Goal: Transaction & Acquisition: Purchase product/service

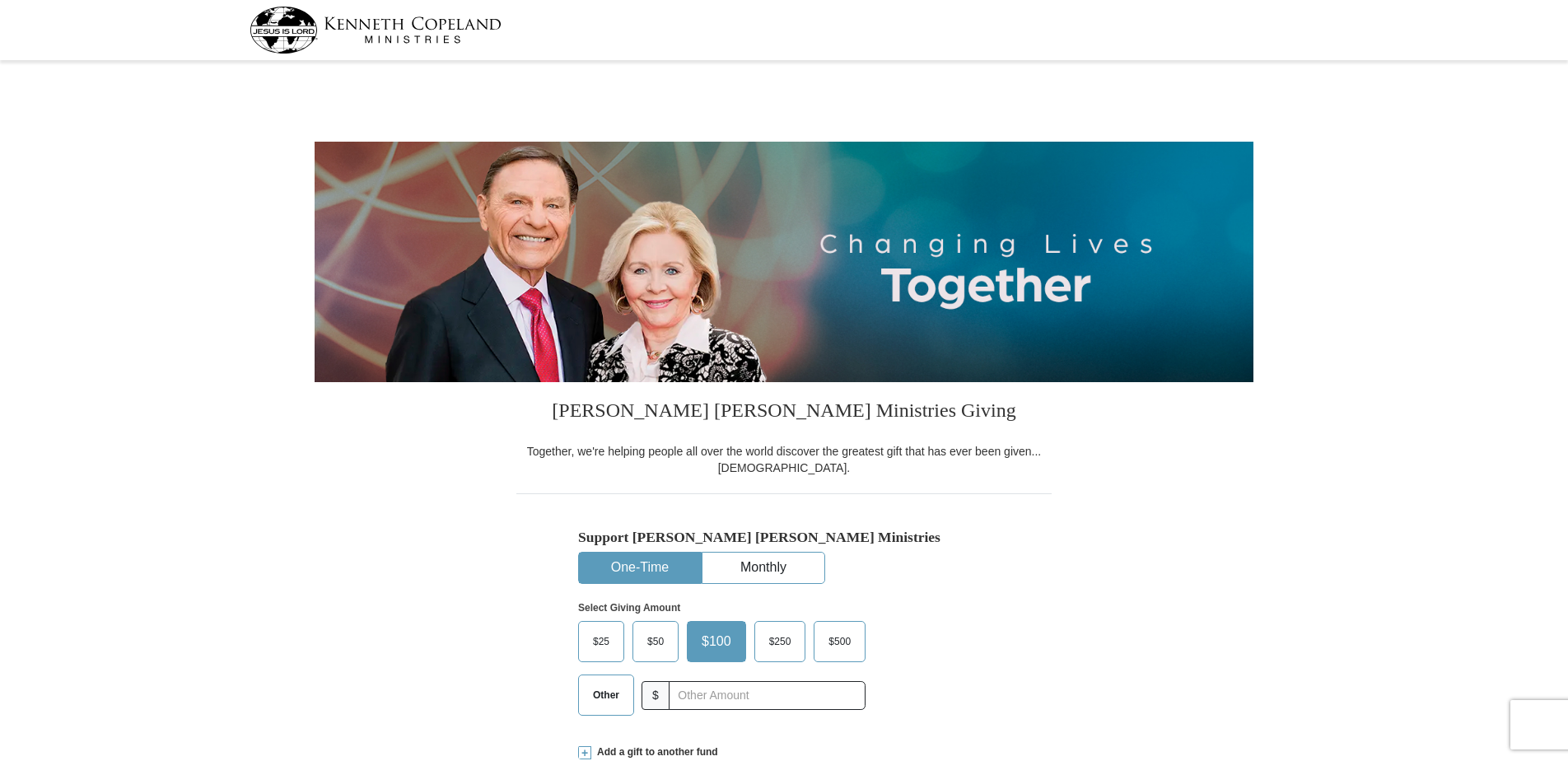
select select "MO"
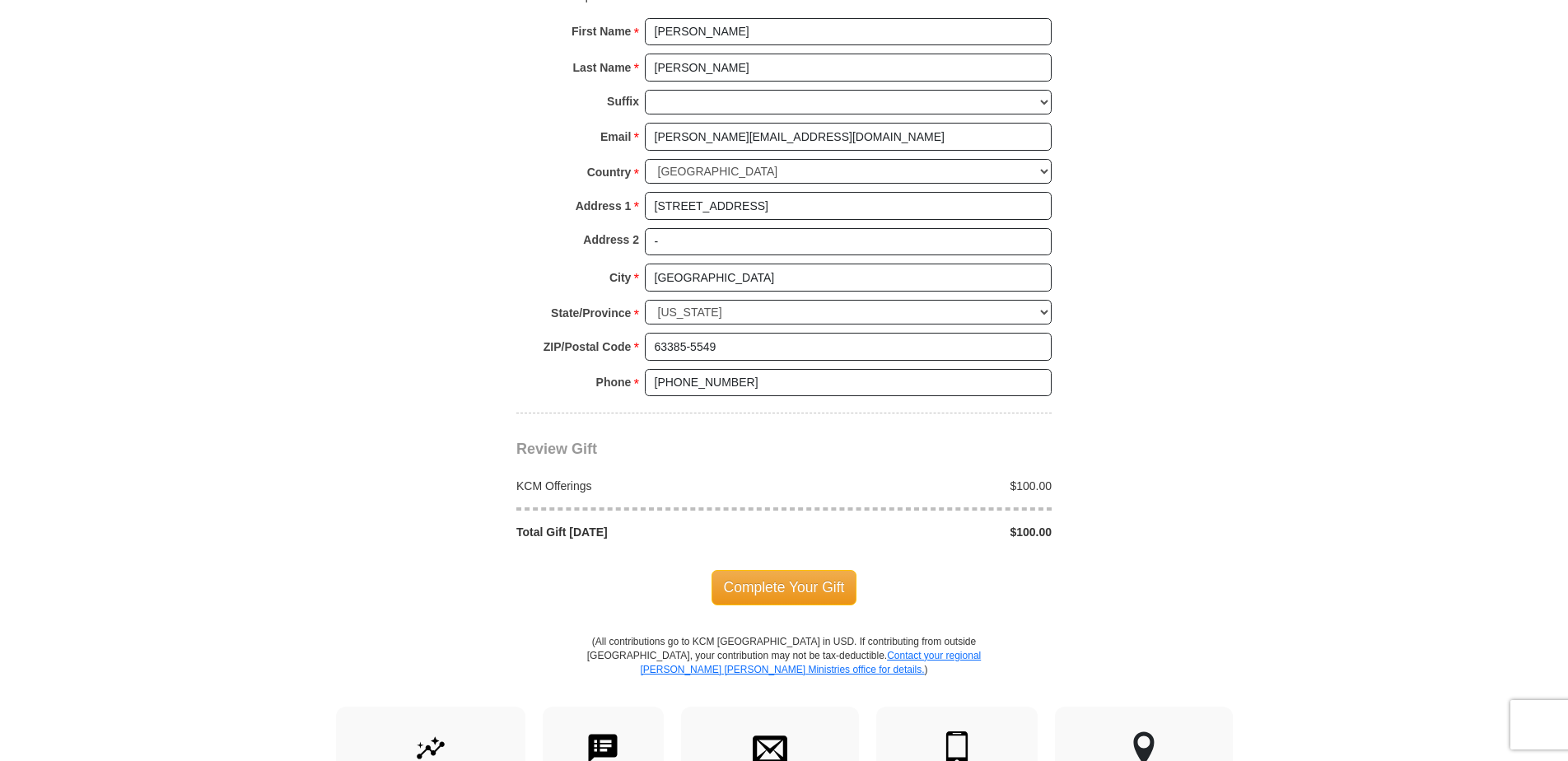
scroll to position [1236, 0]
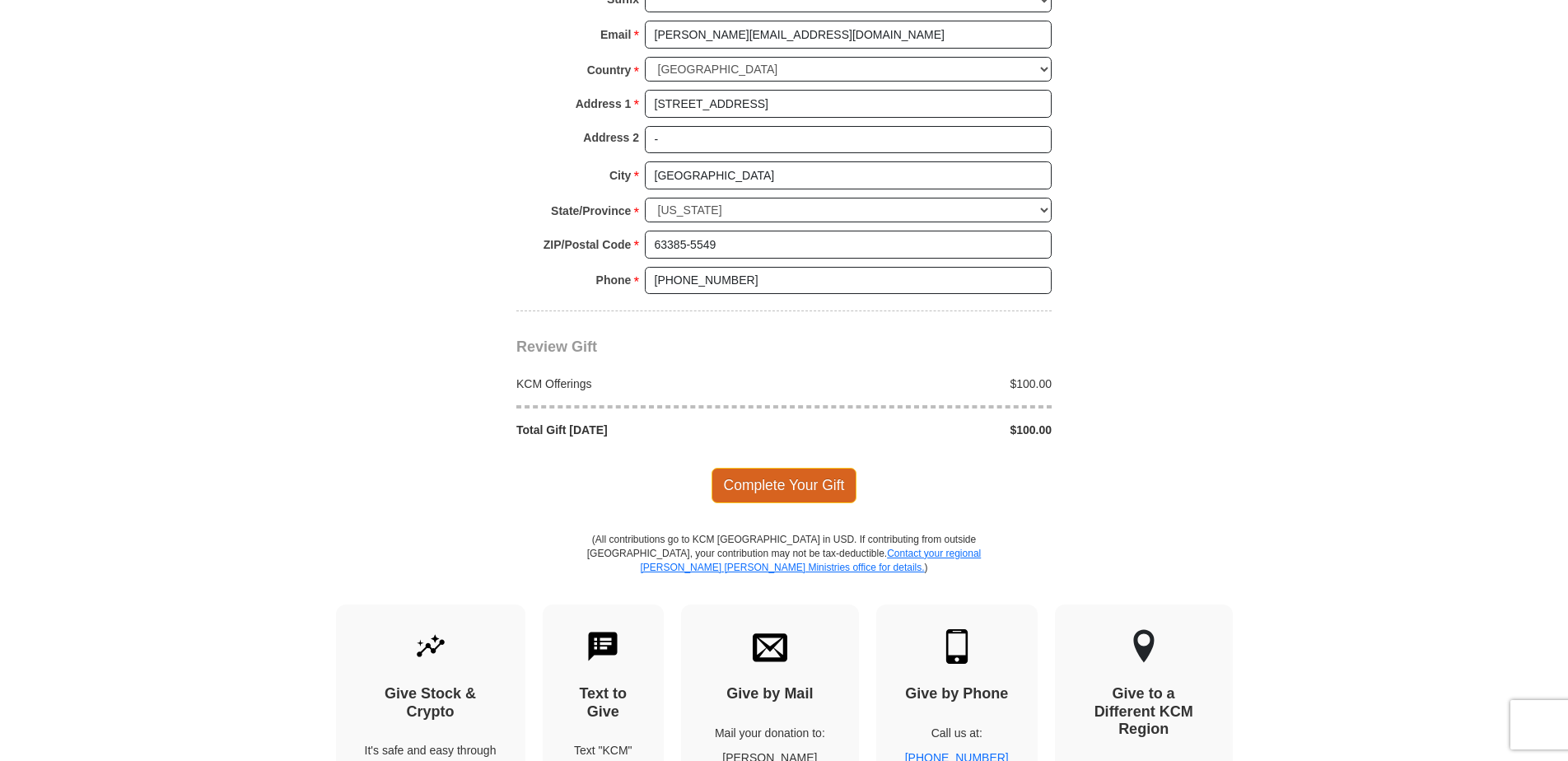
click at [794, 485] on span "Complete Your Gift" at bounding box center [784, 485] width 146 height 35
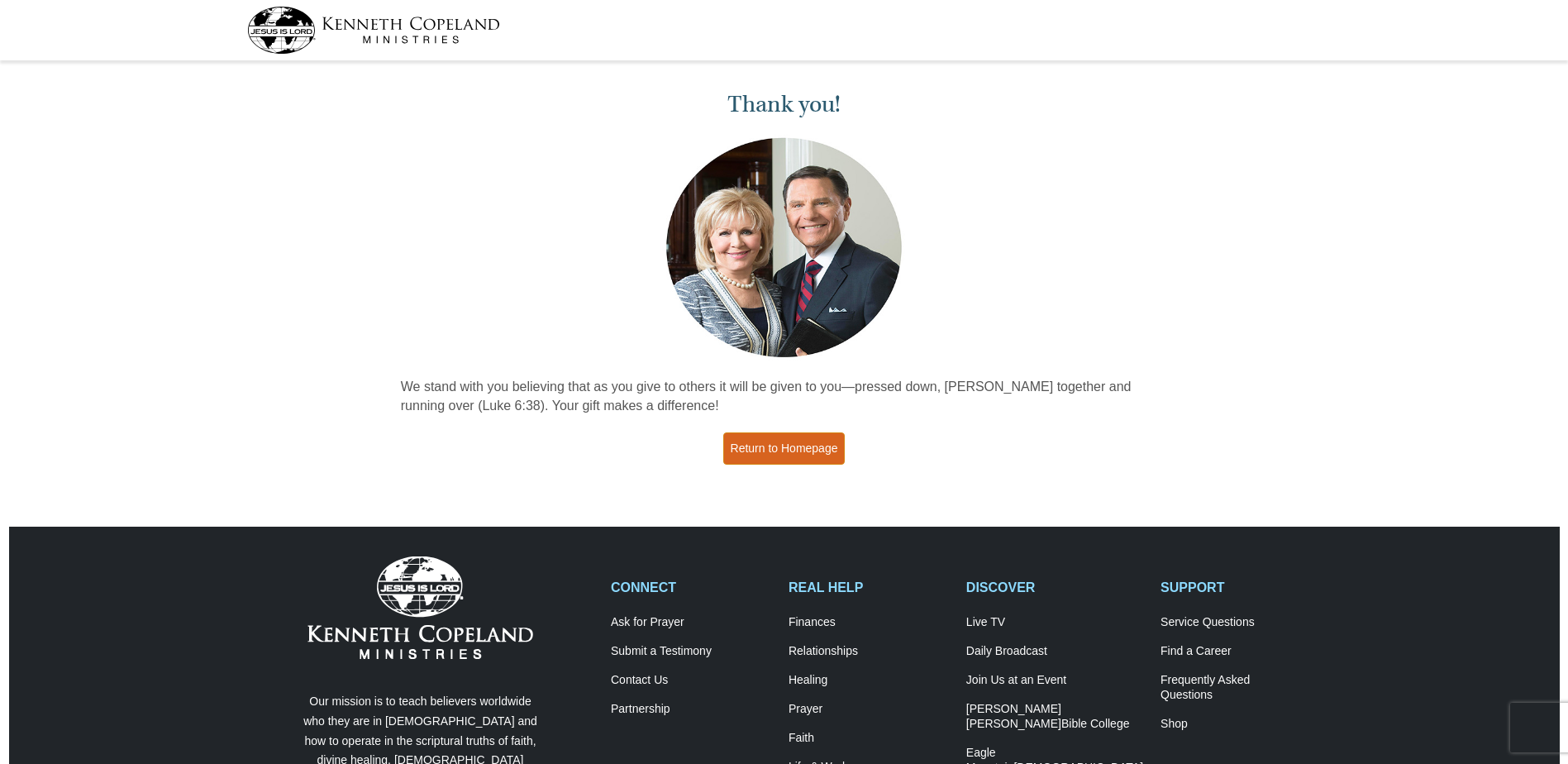
click at [784, 455] on link "Return to Homepage" at bounding box center [784, 449] width 122 height 32
